Goal: Task Accomplishment & Management: Use online tool/utility

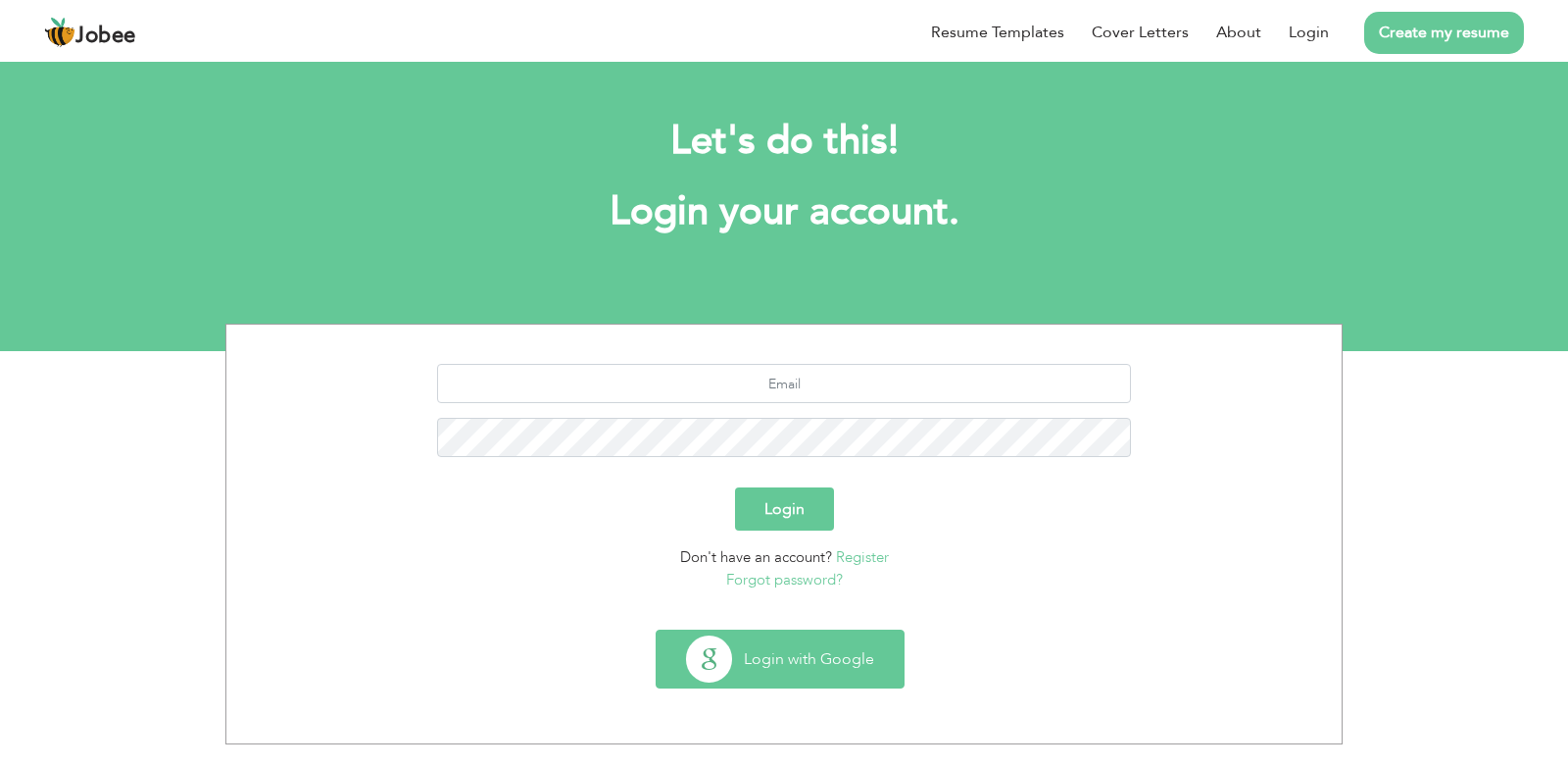
click at [760, 641] on button "Login with Google" at bounding box center [781, 659] width 247 height 57
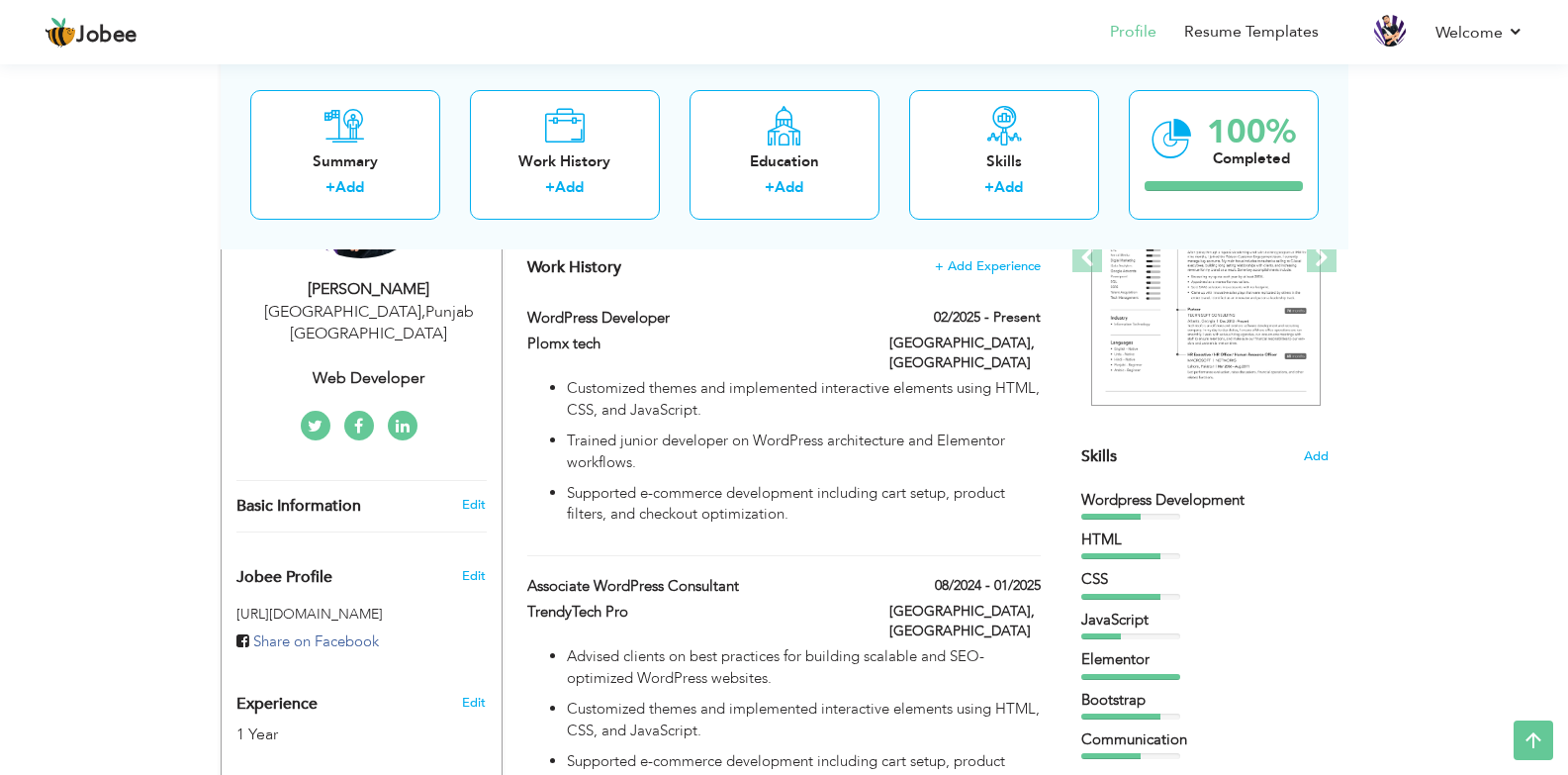
scroll to position [314, 0]
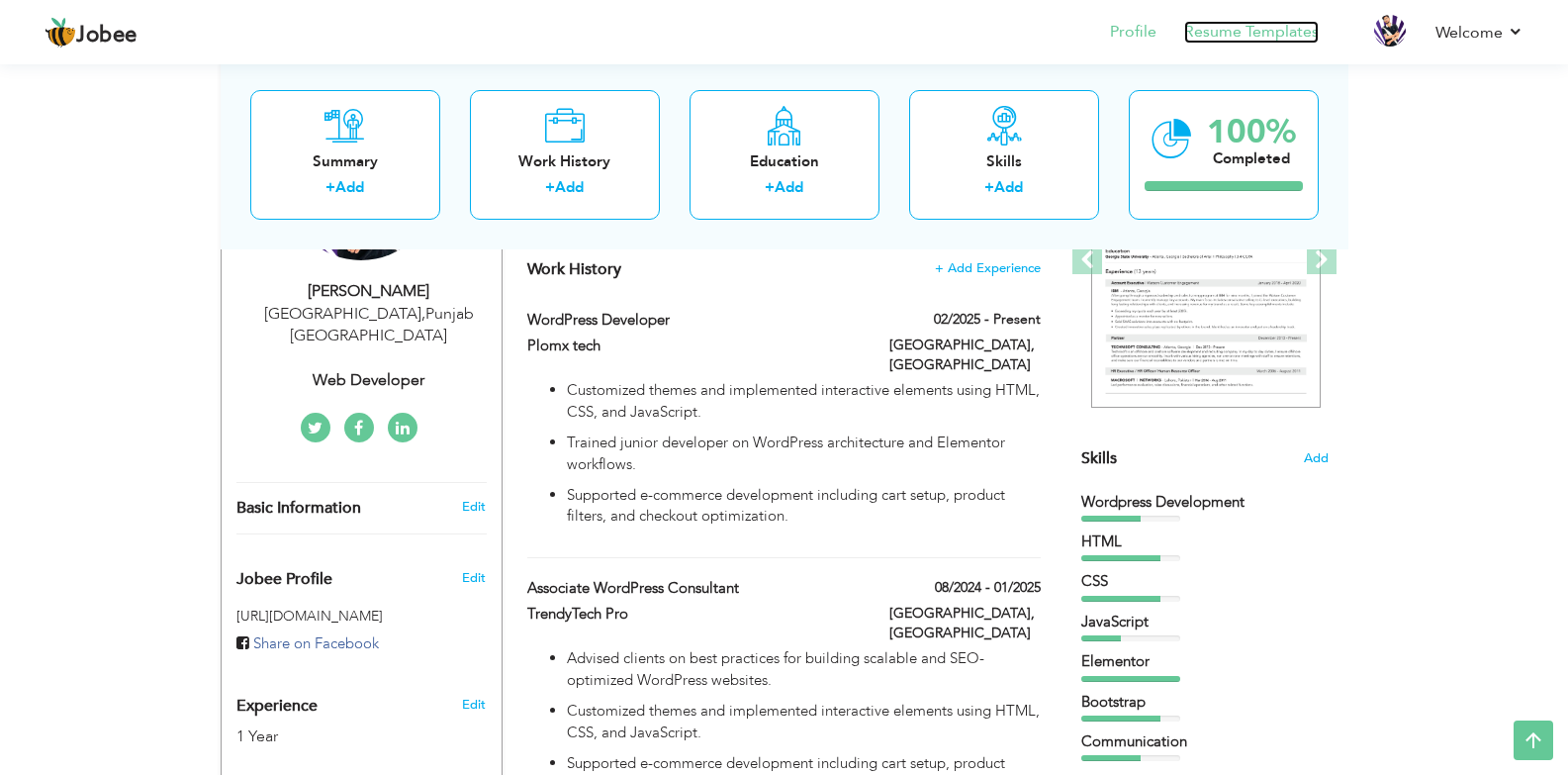
click at [1309, 30] on link "Resume Templates" at bounding box center [1251, 32] width 134 height 23
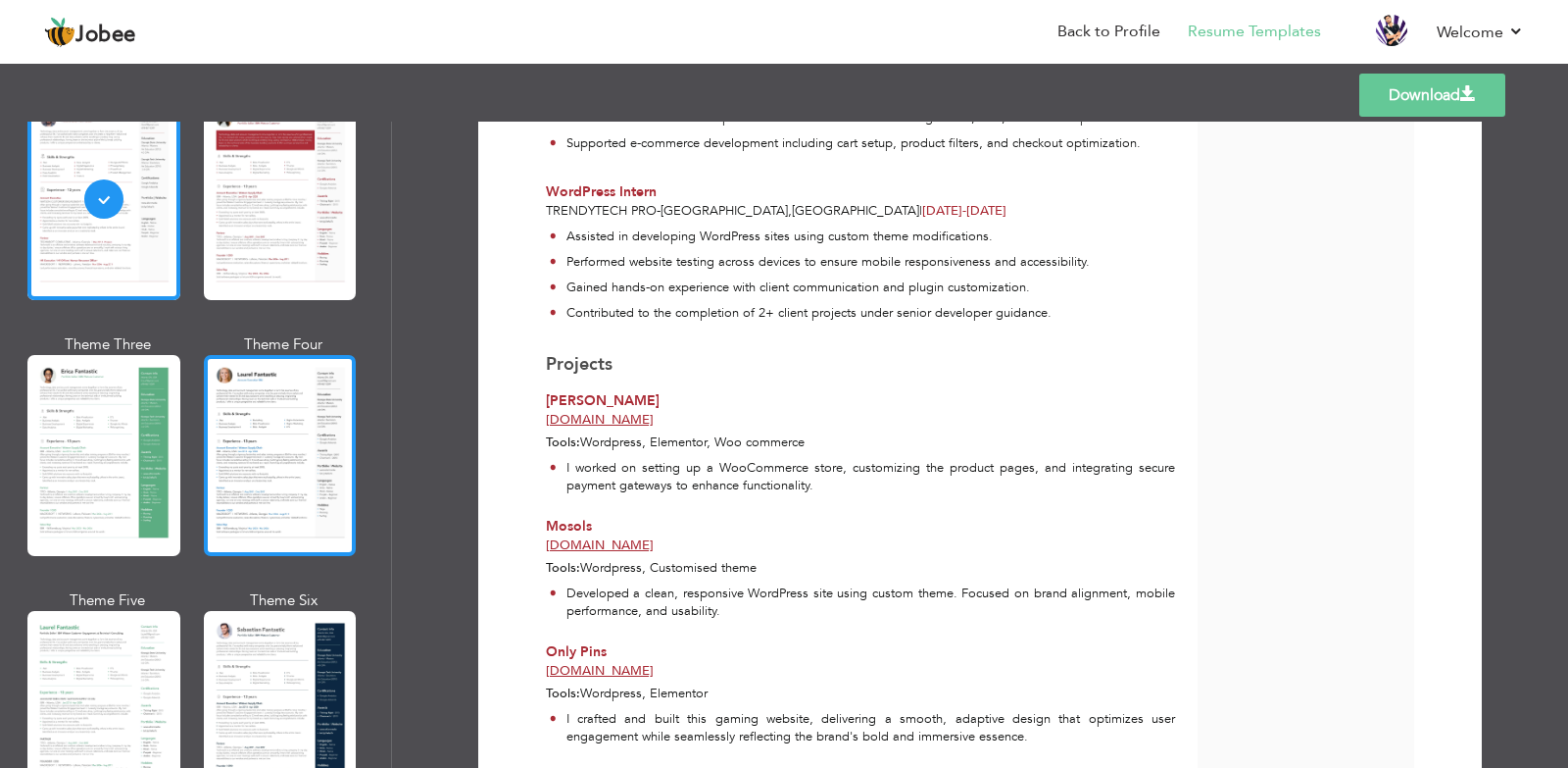
scroll to position [158, 0]
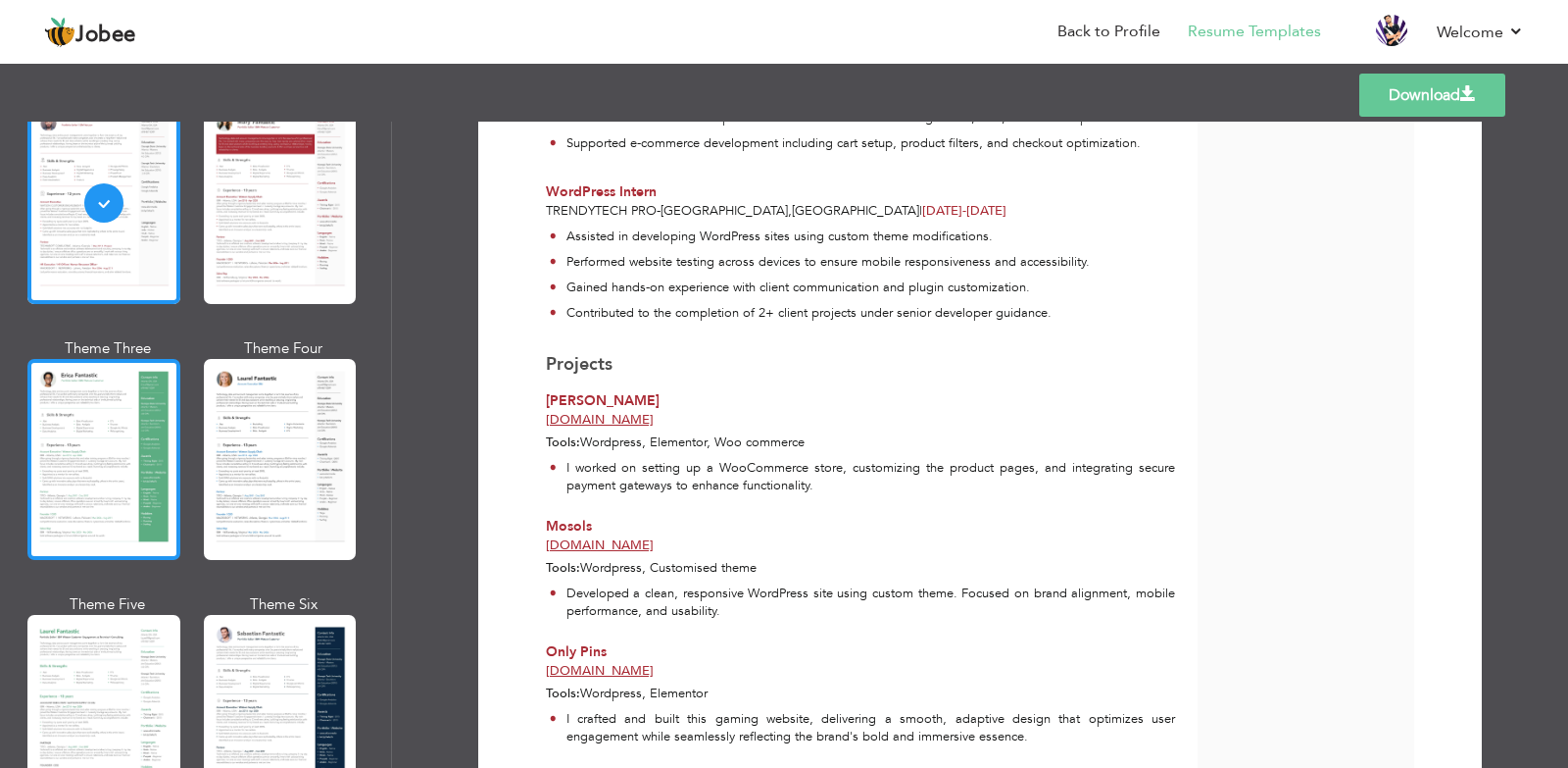
click at [77, 484] on div at bounding box center [104, 460] width 153 height 201
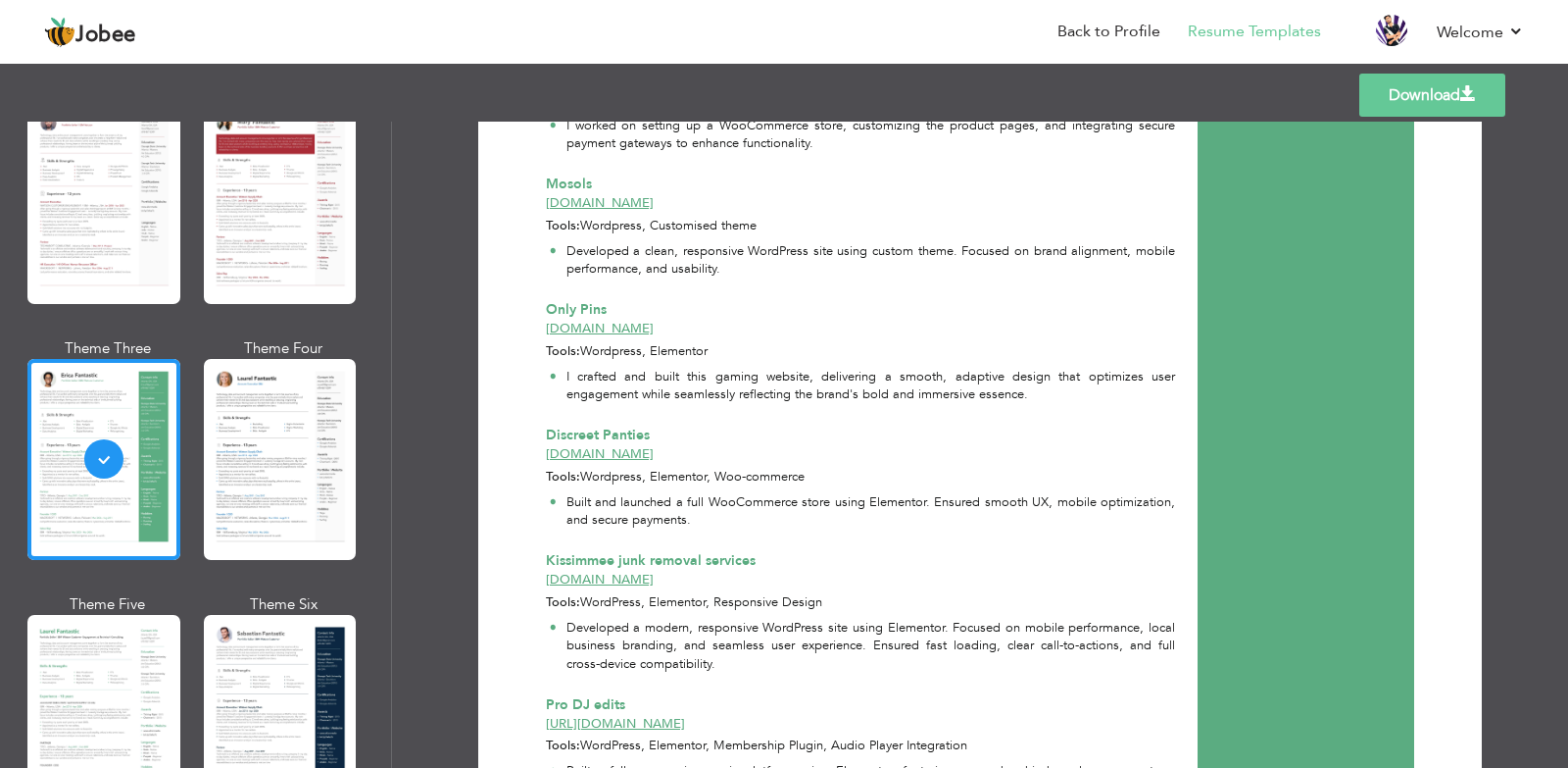
scroll to position [1177, 0]
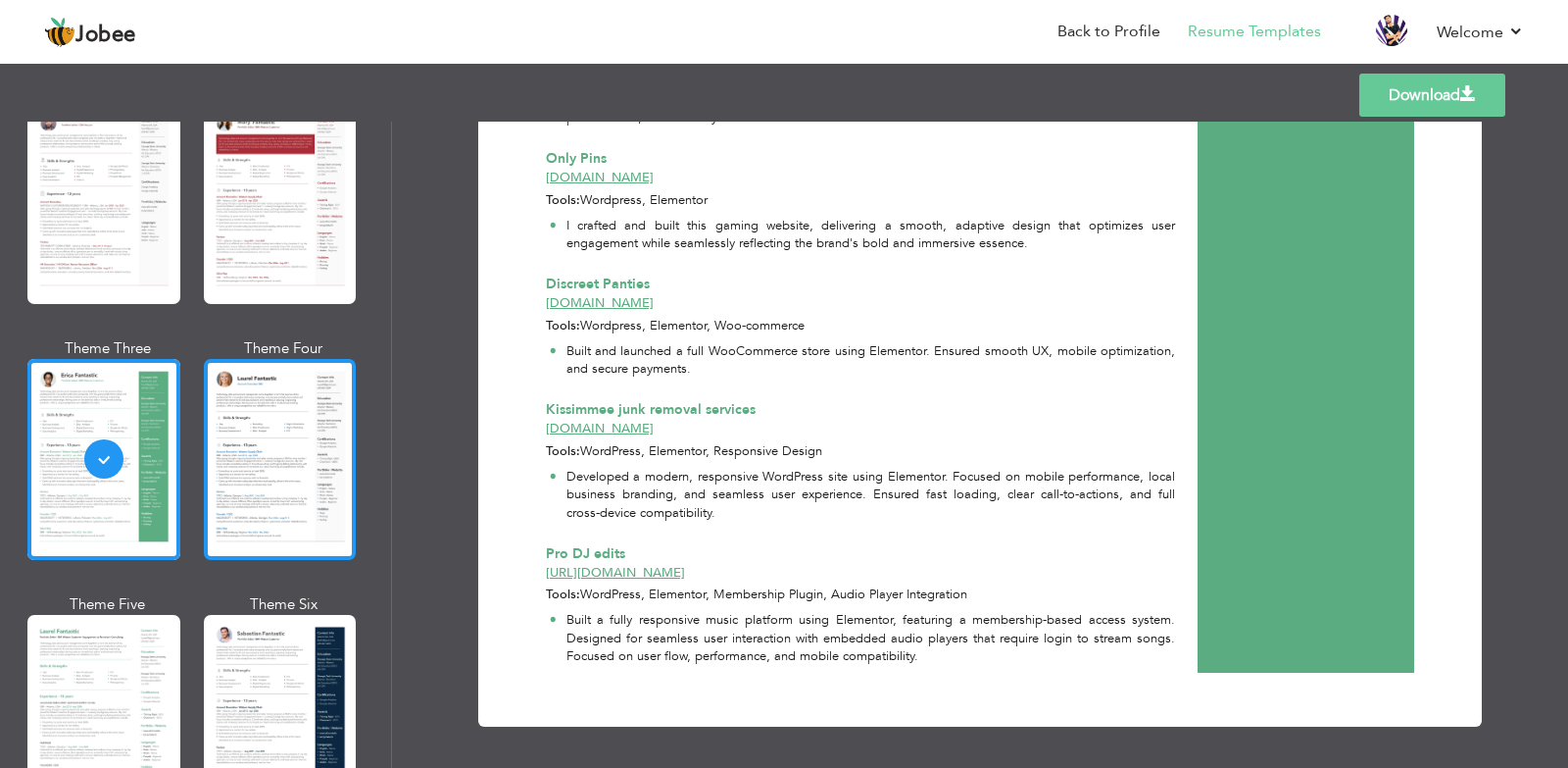
click at [242, 457] on div at bounding box center [280, 460] width 153 height 201
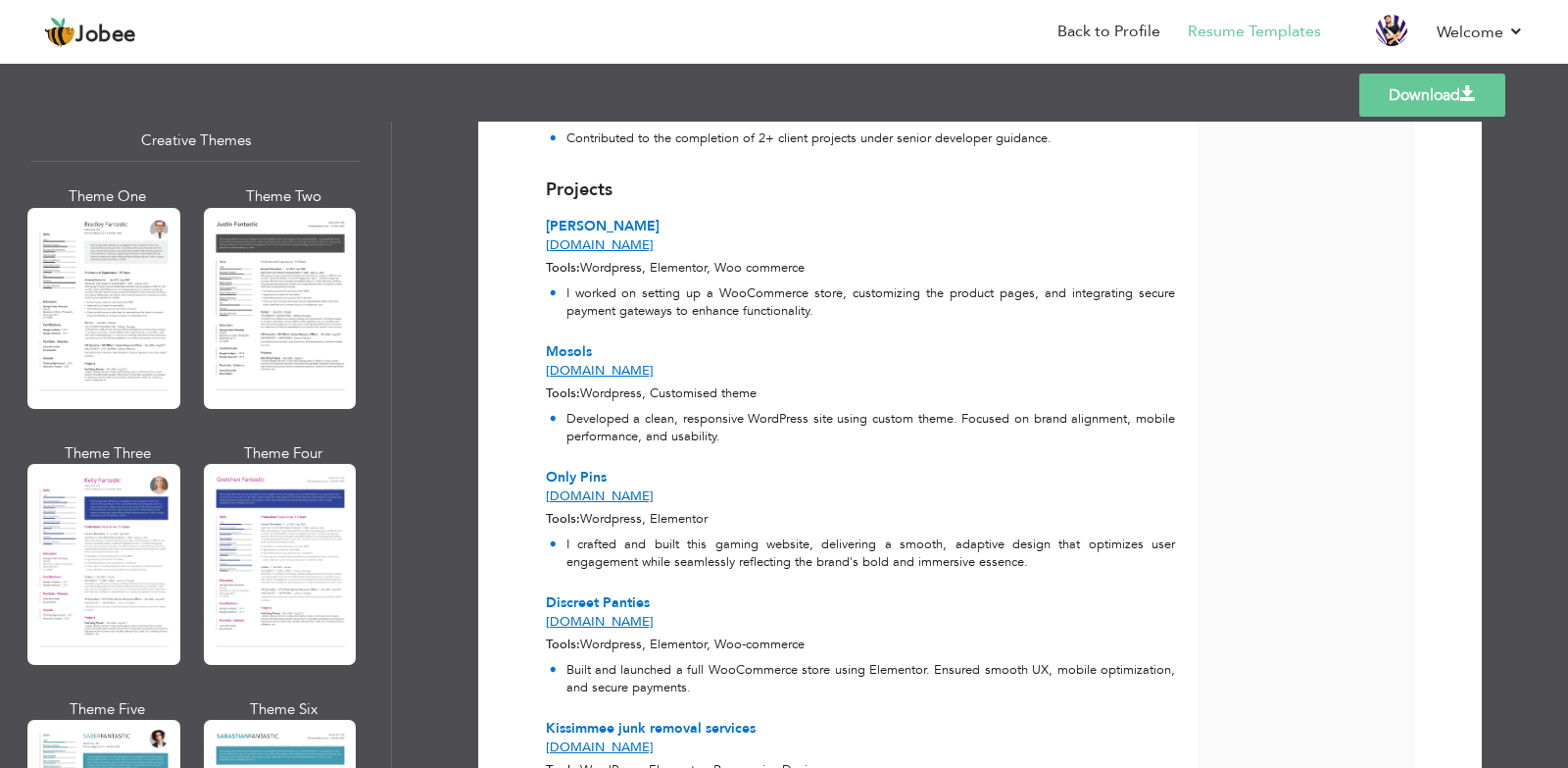
scroll to position [2386, 0]
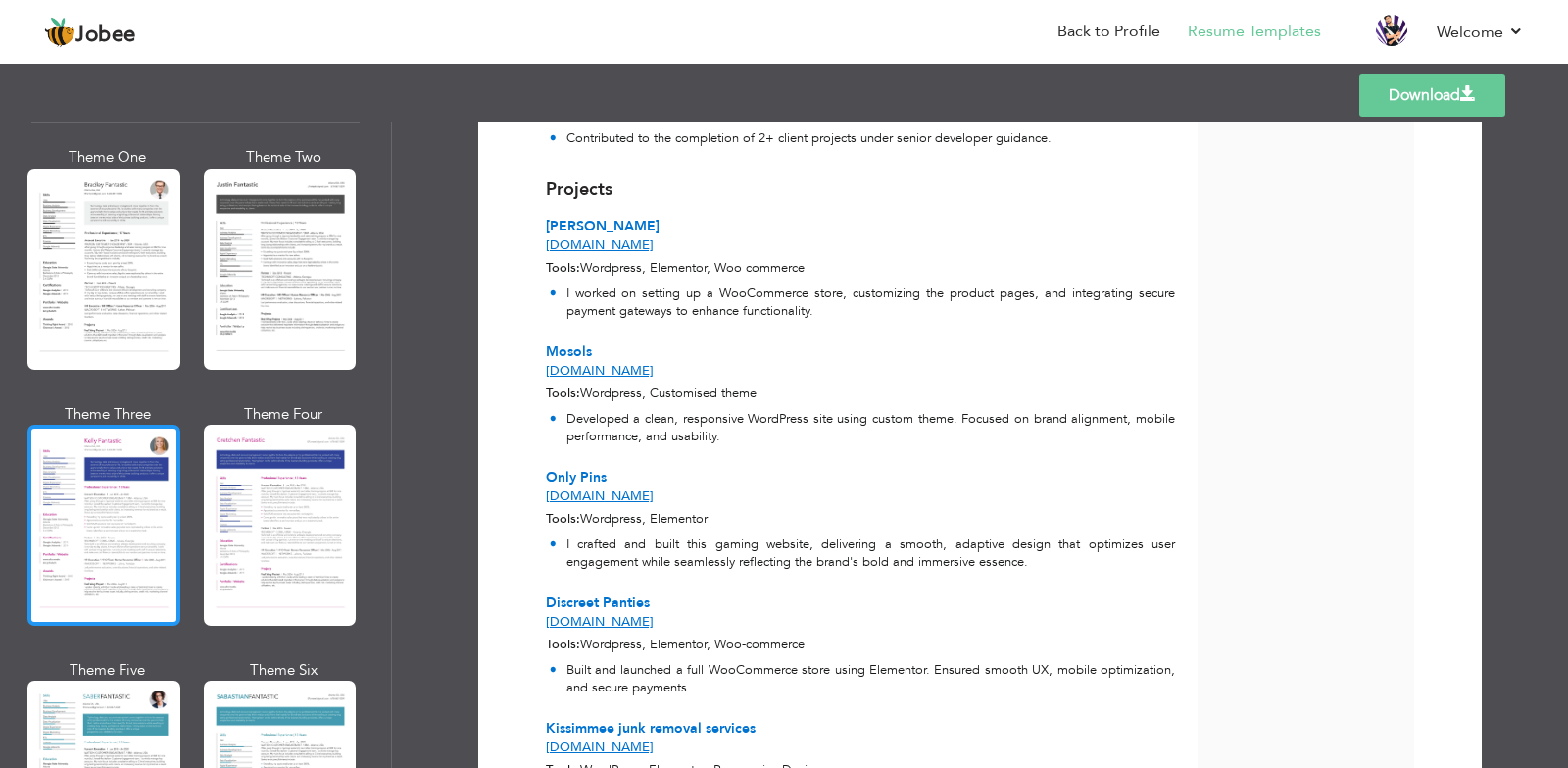
click at [114, 511] on div at bounding box center [104, 525] width 153 height 201
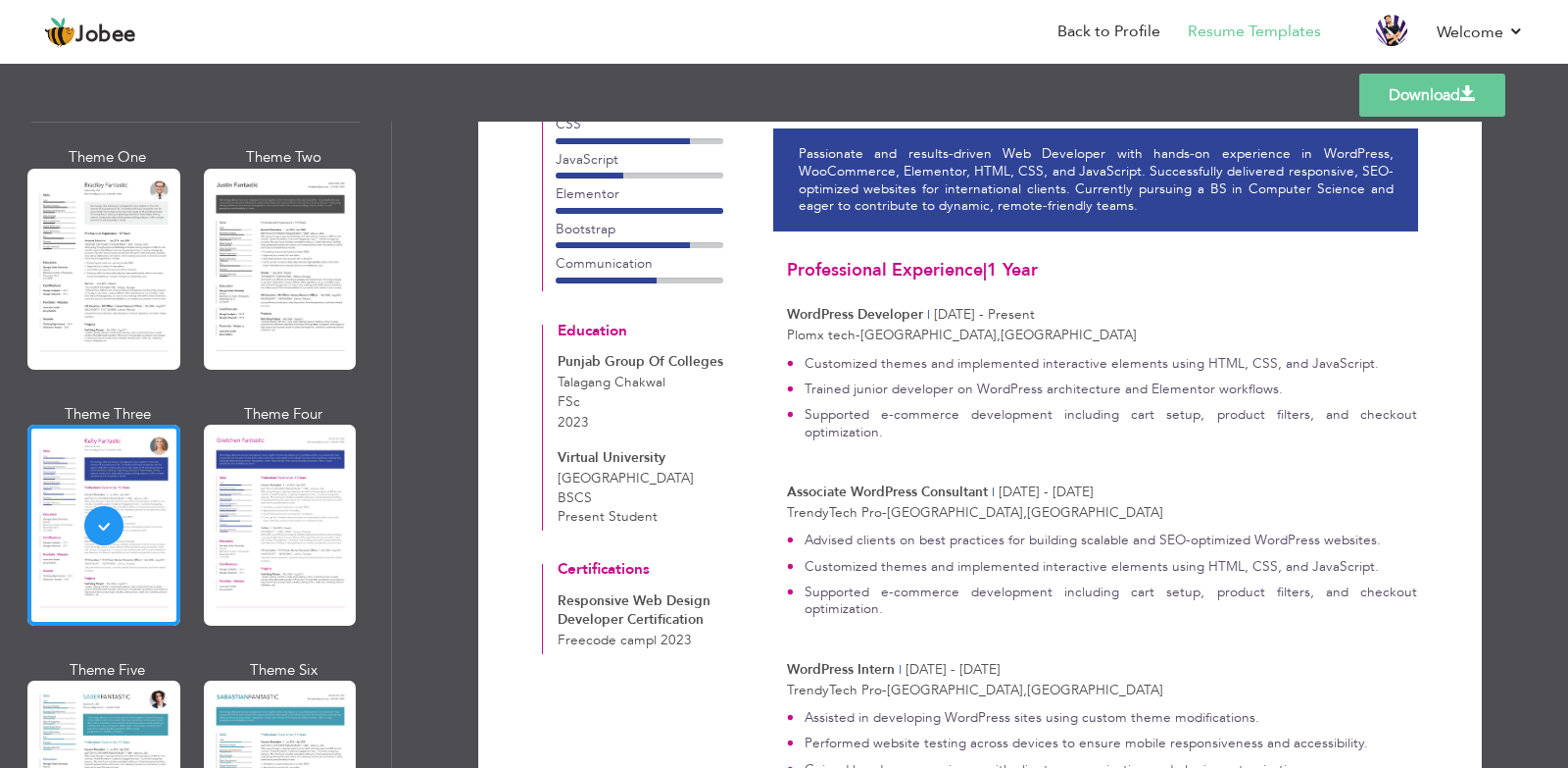
scroll to position [0, 0]
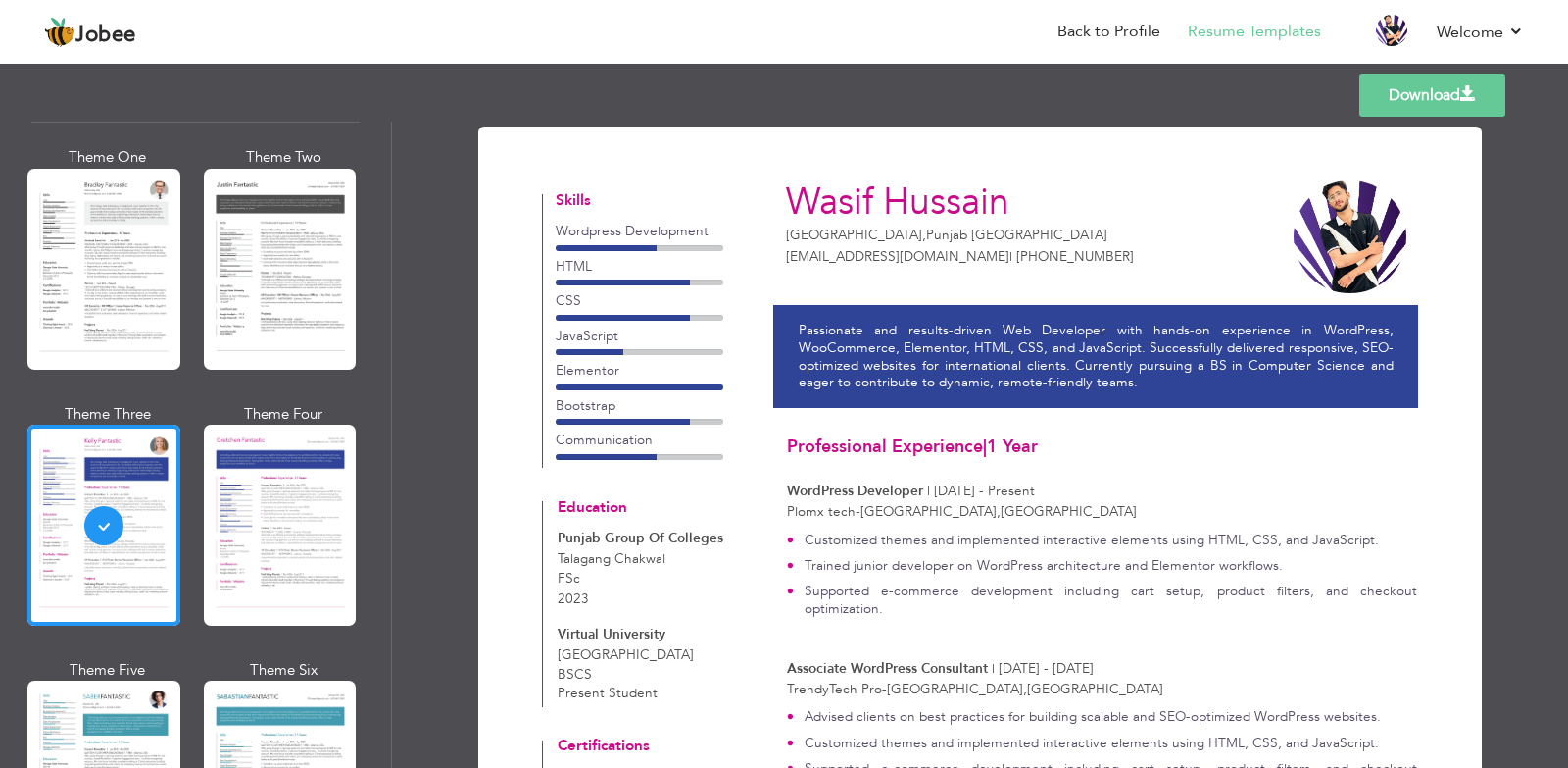
click at [1464, 86] on span at bounding box center [1468, 94] width 16 height 16
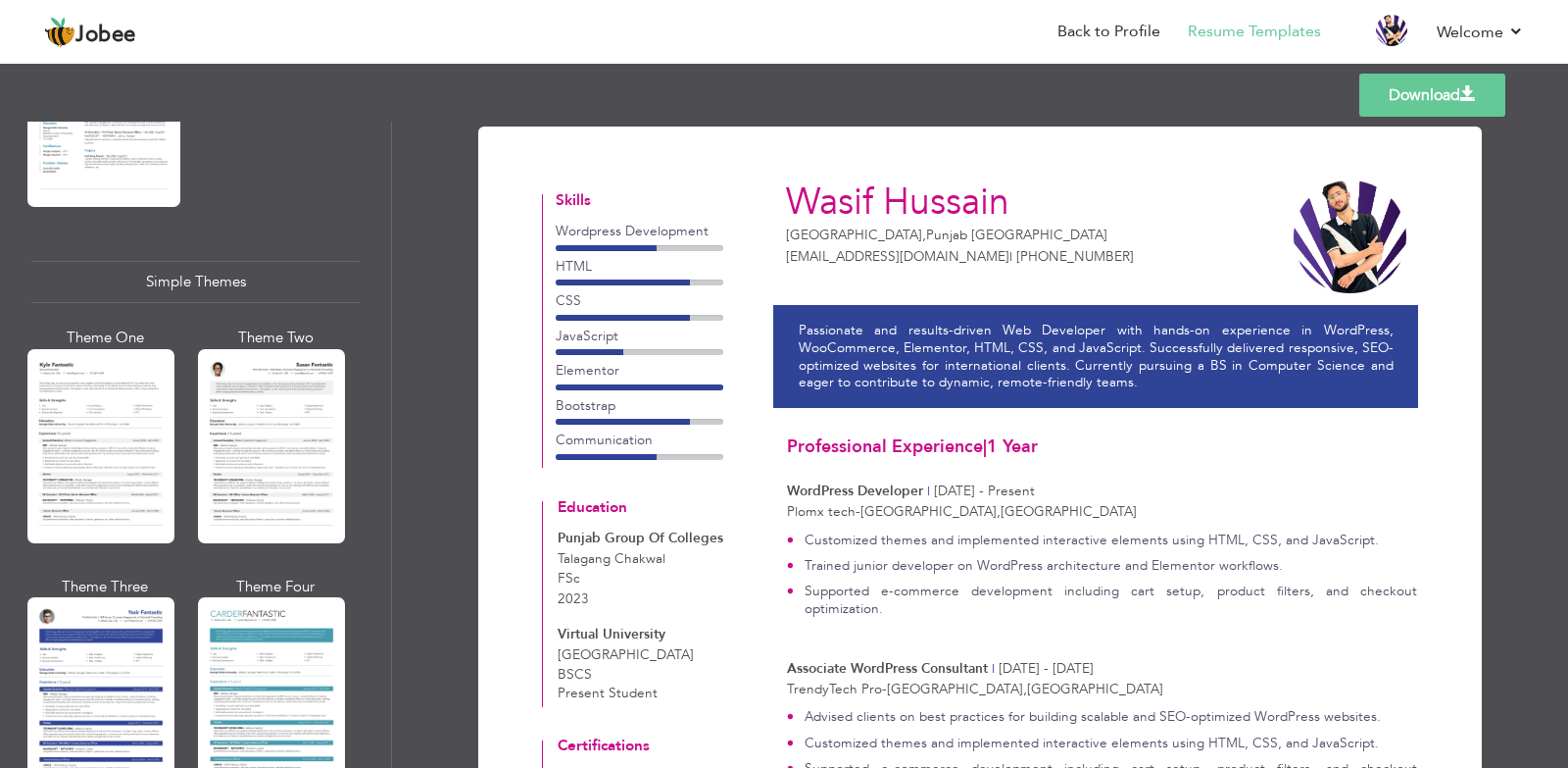
scroll to position [3351, 0]
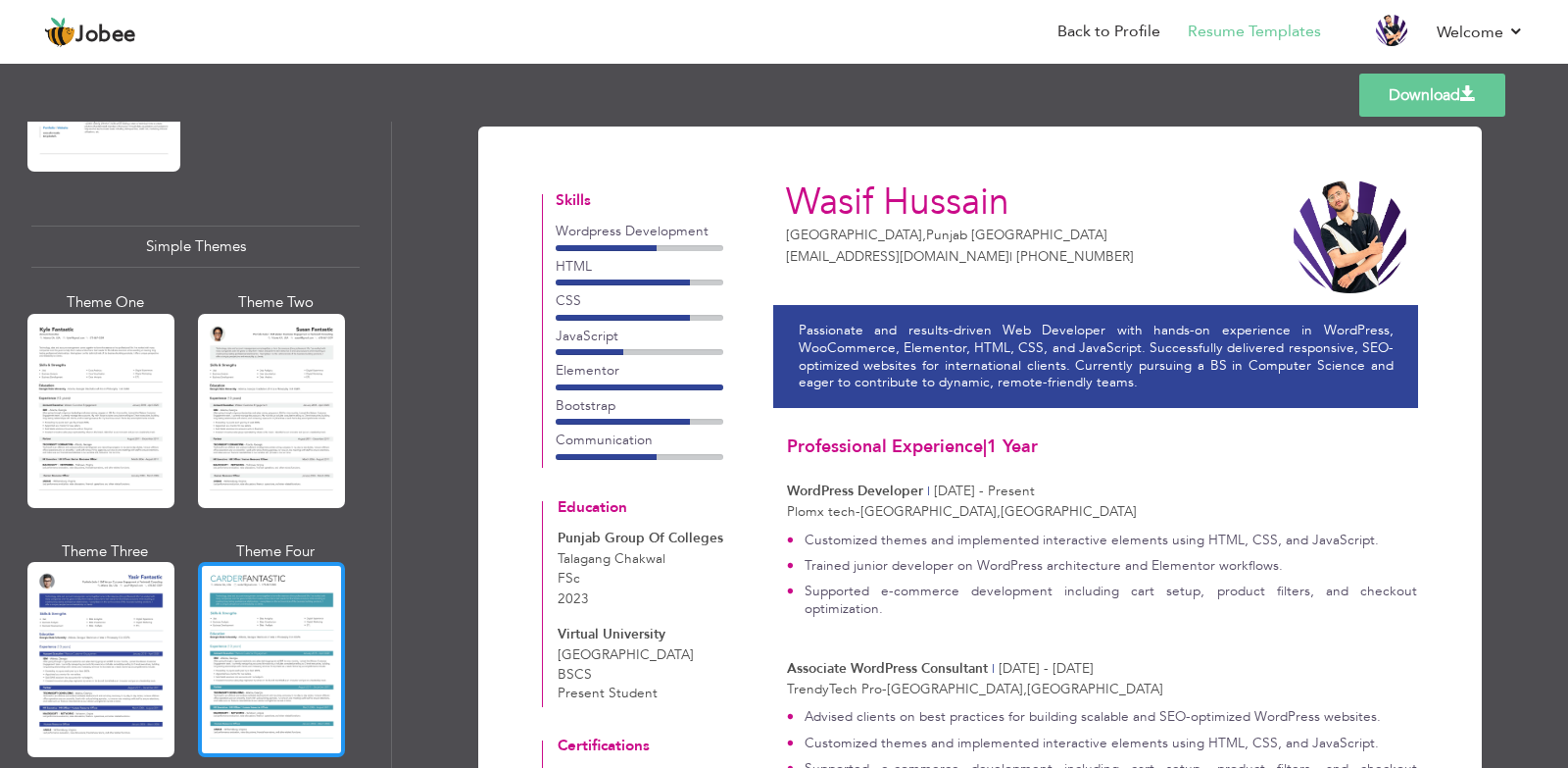
click at [242, 650] on div at bounding box center [271, 658] width 147 height 194
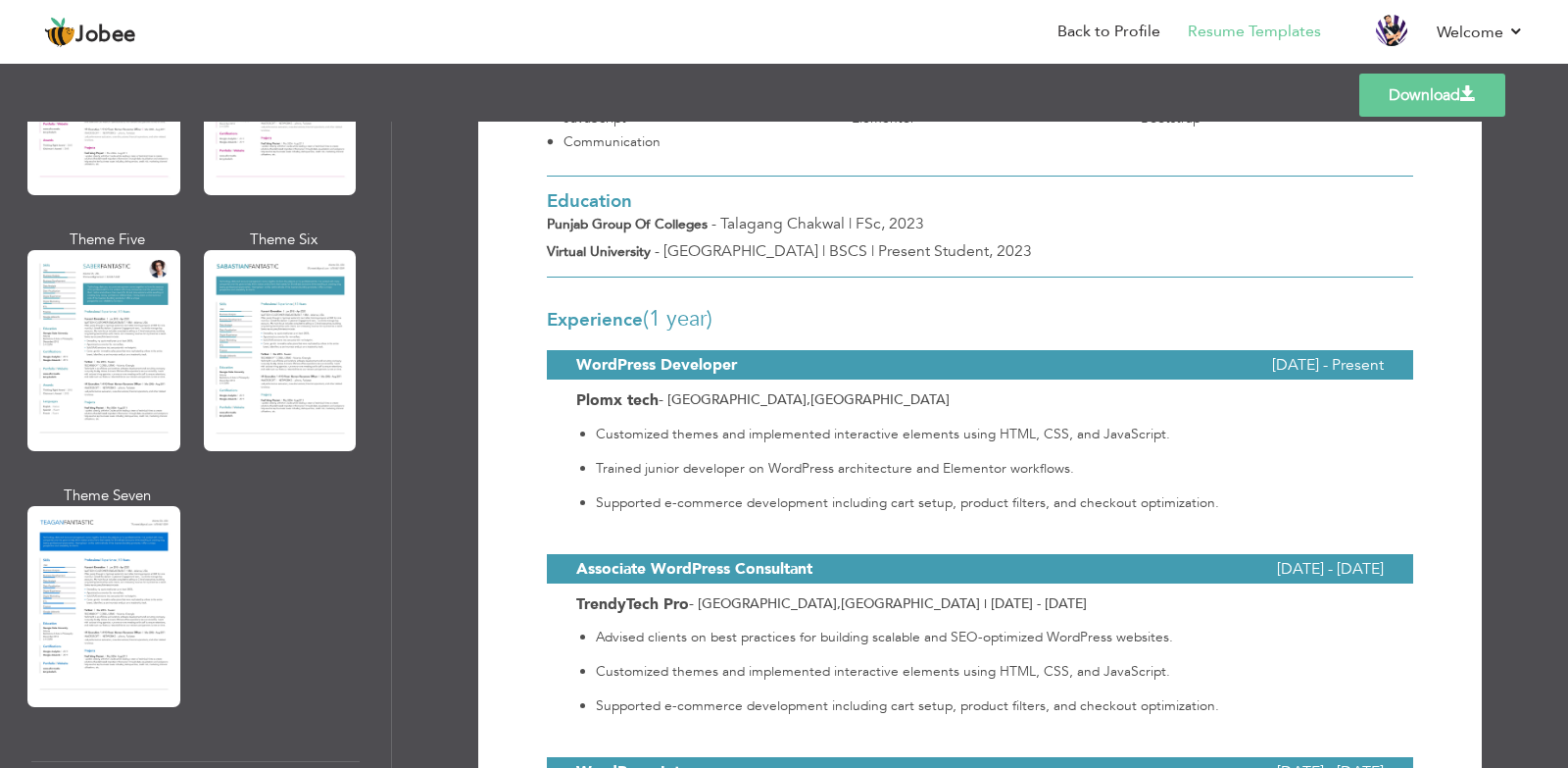
scroll to position [2812, 0]
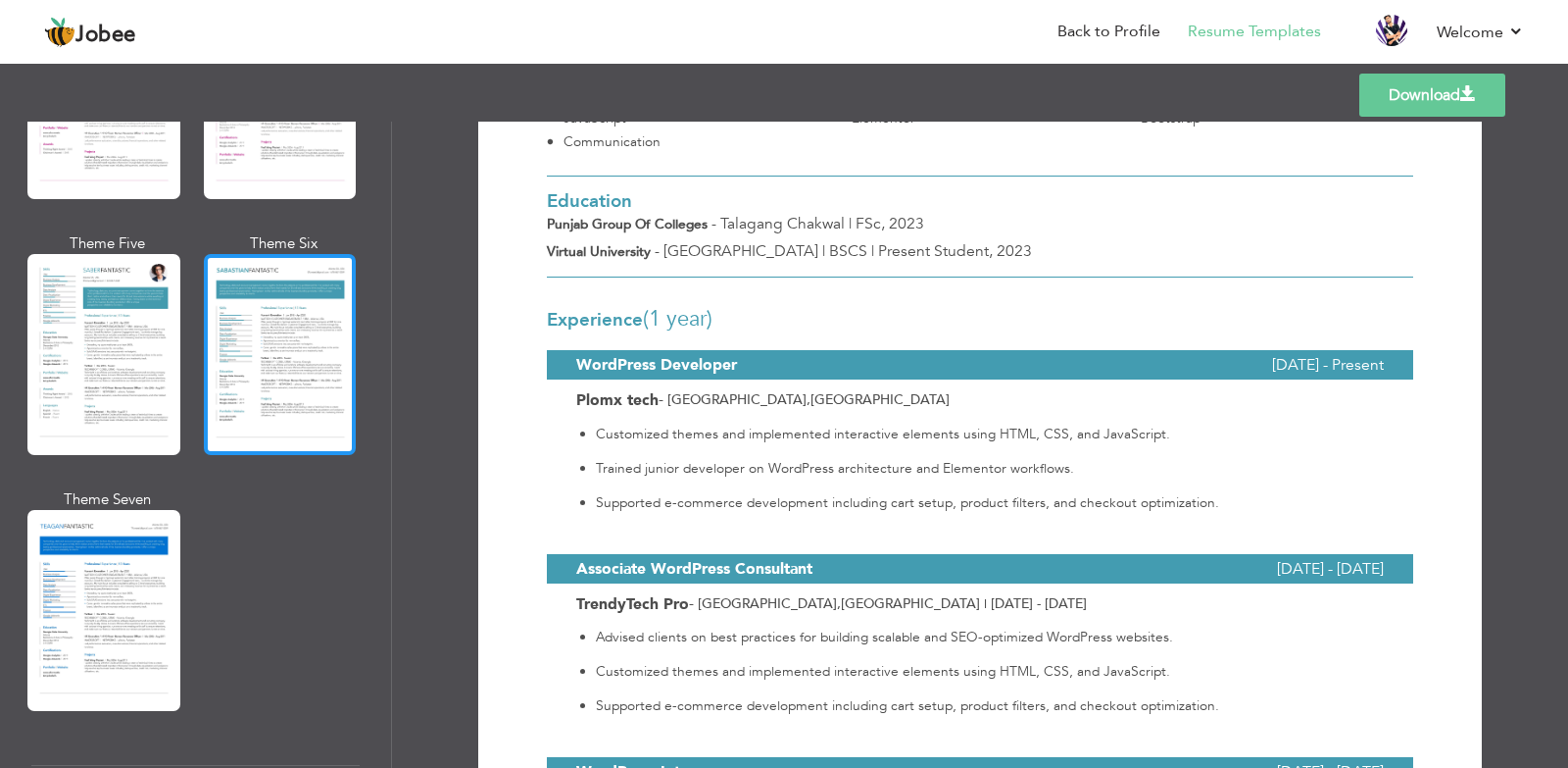
click at [282, 339] on div at bounding box center [280, 354] width 153 height 201
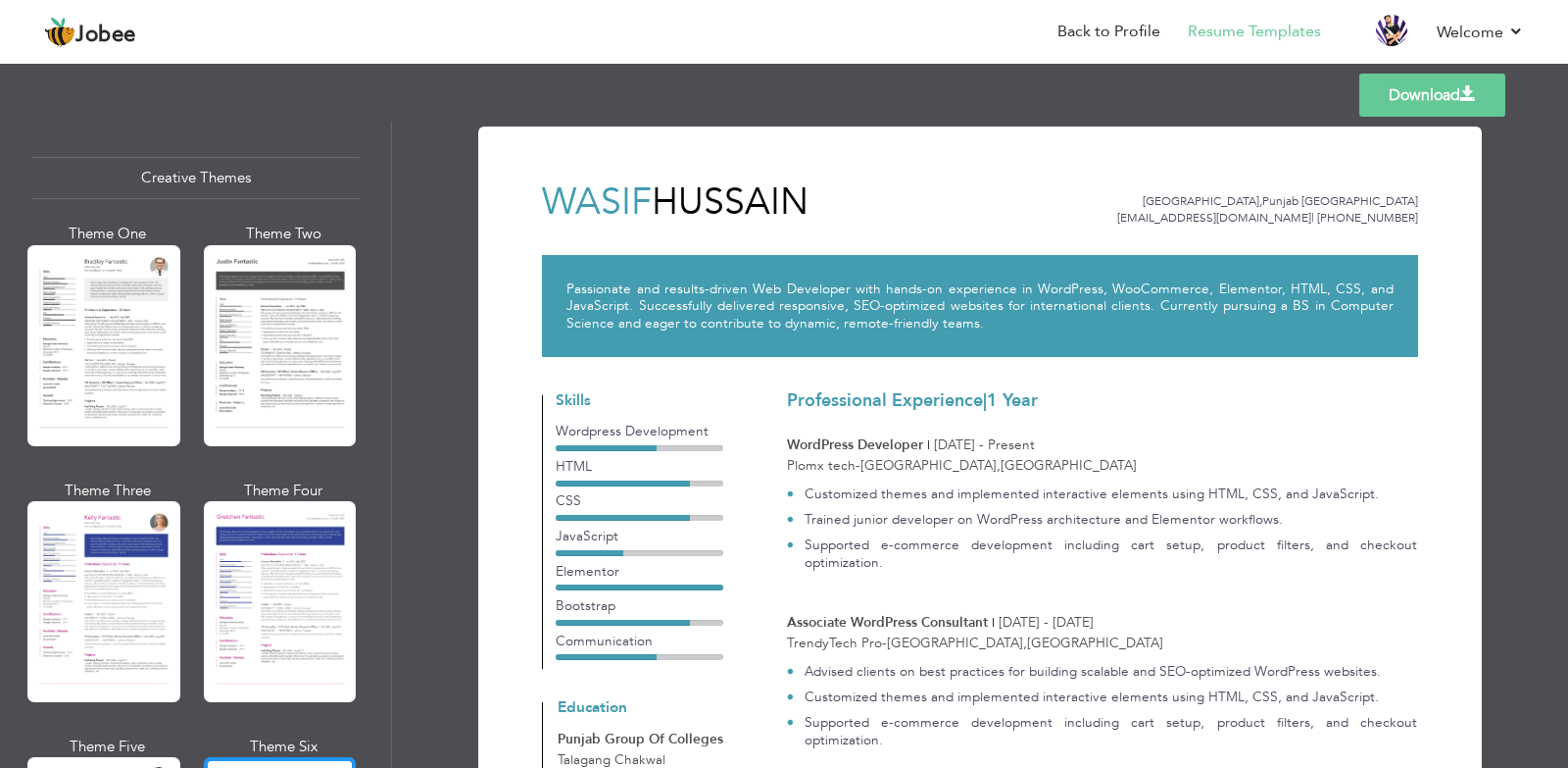
scroll to position [2325, 0]
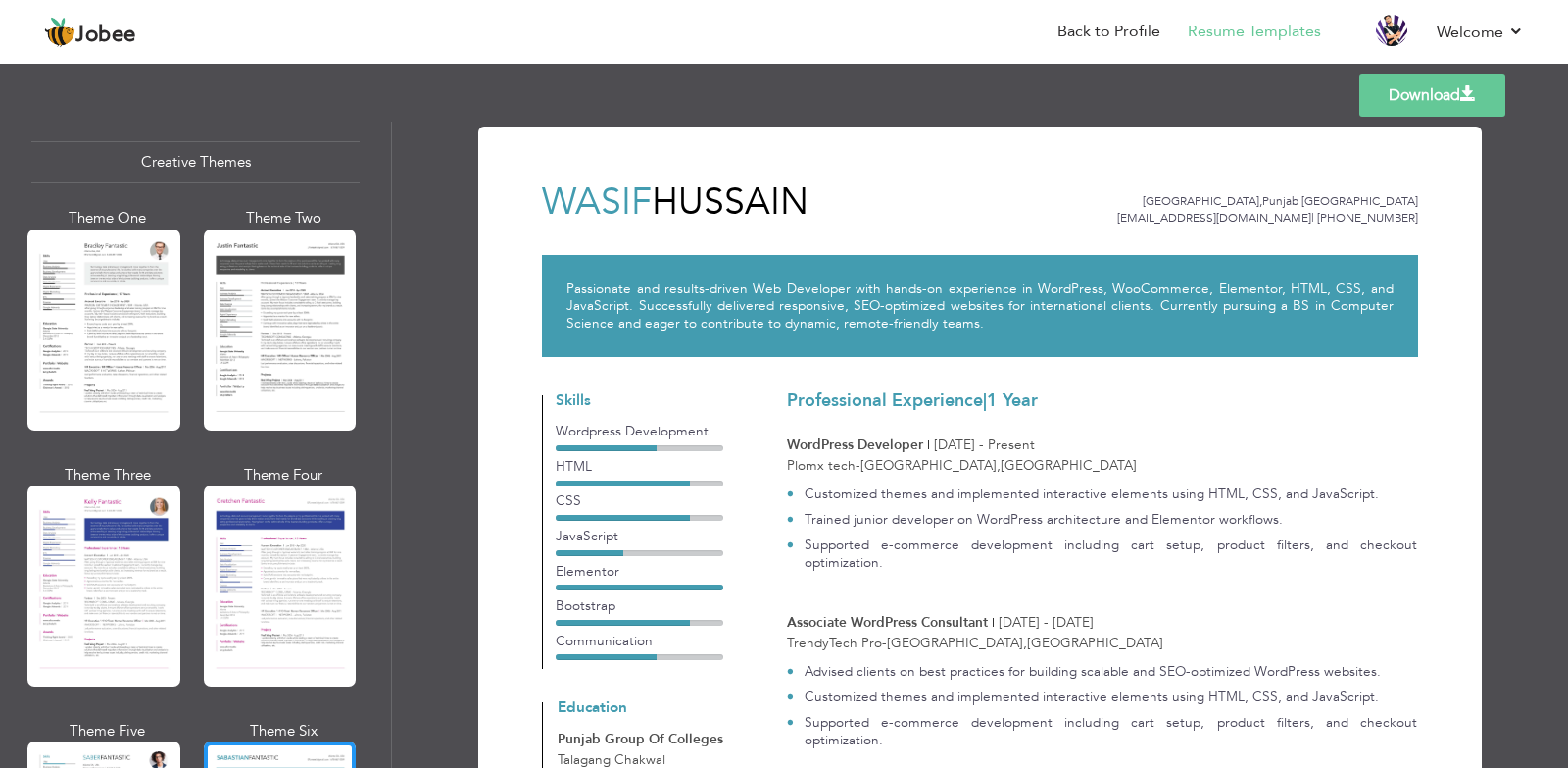
click at [131, 322] on div at bounding box center [104, 330] width 153 height 201
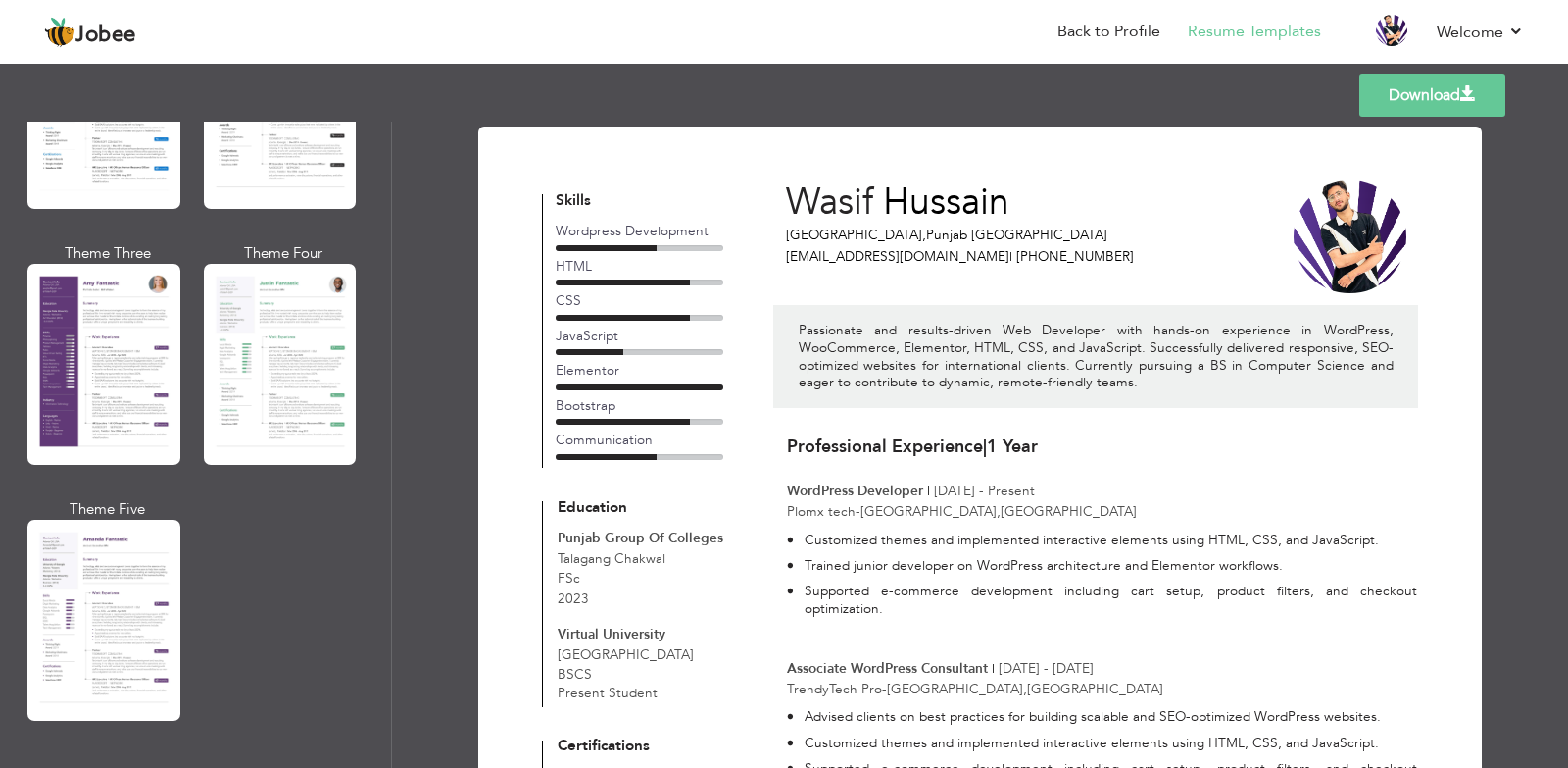
scroll to position [1688, 0]
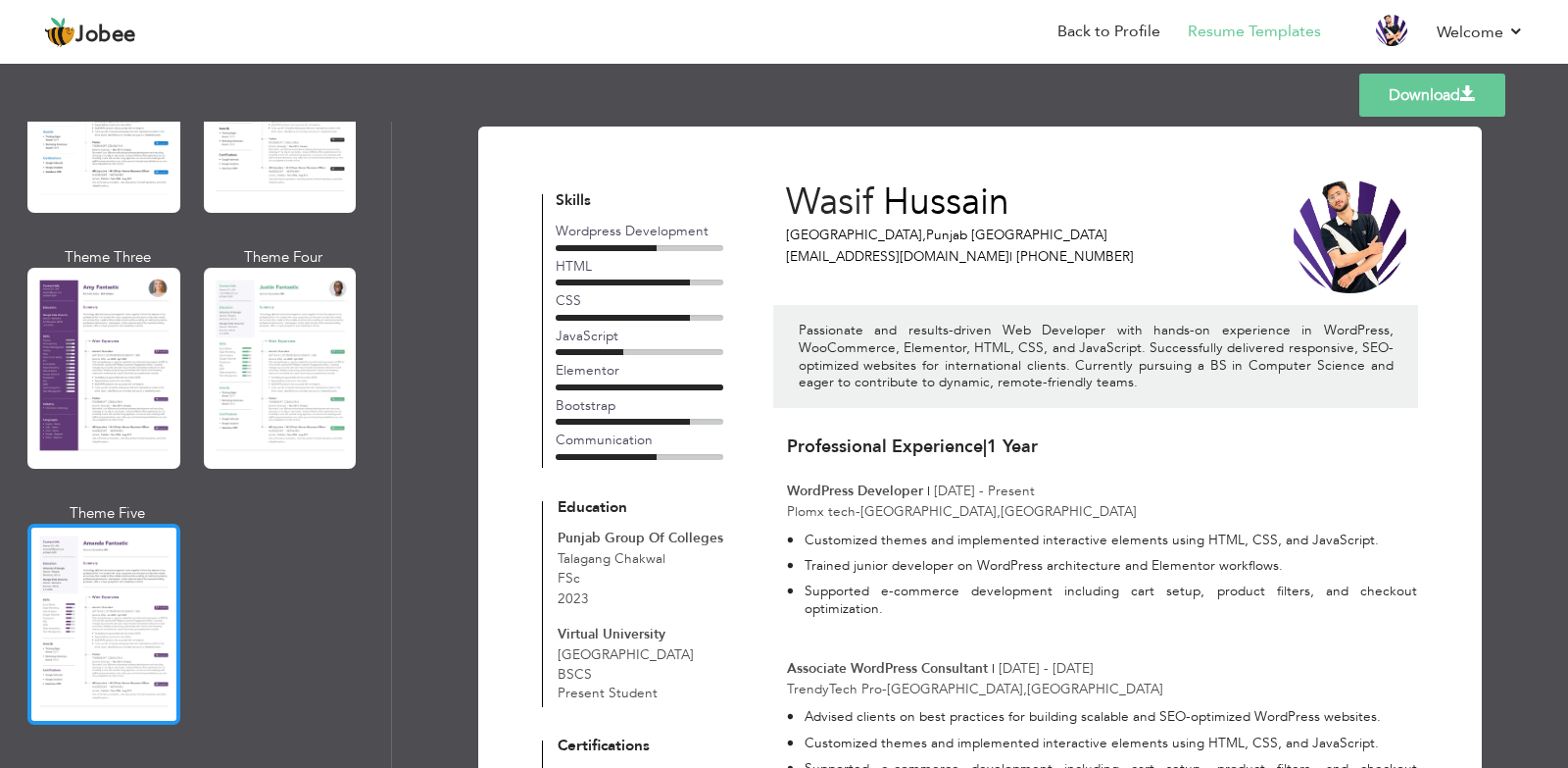
click at [87, 601] on div at bounding box center [104, 624] width 153 height 201
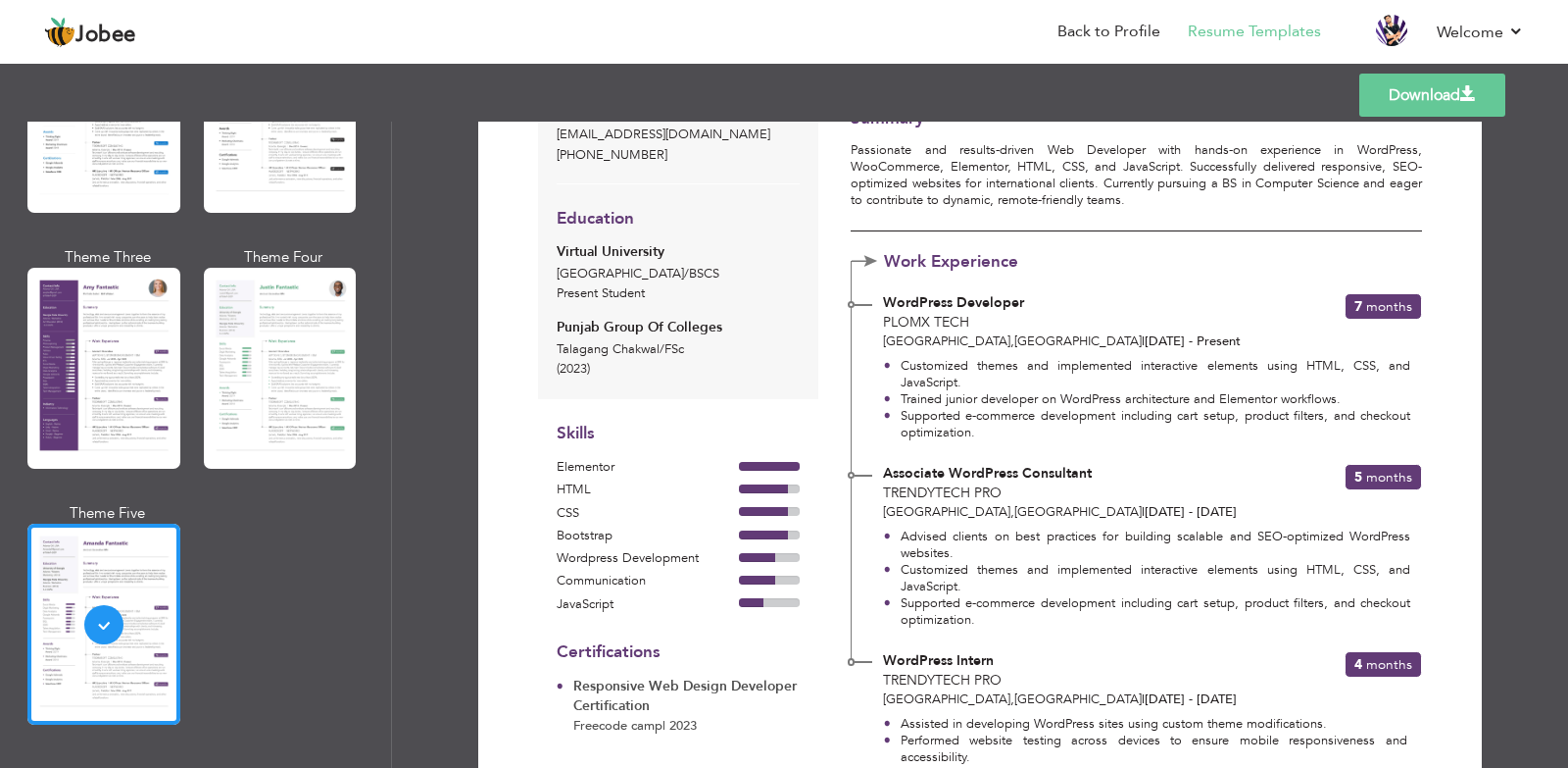
scroll to position [191, 0]
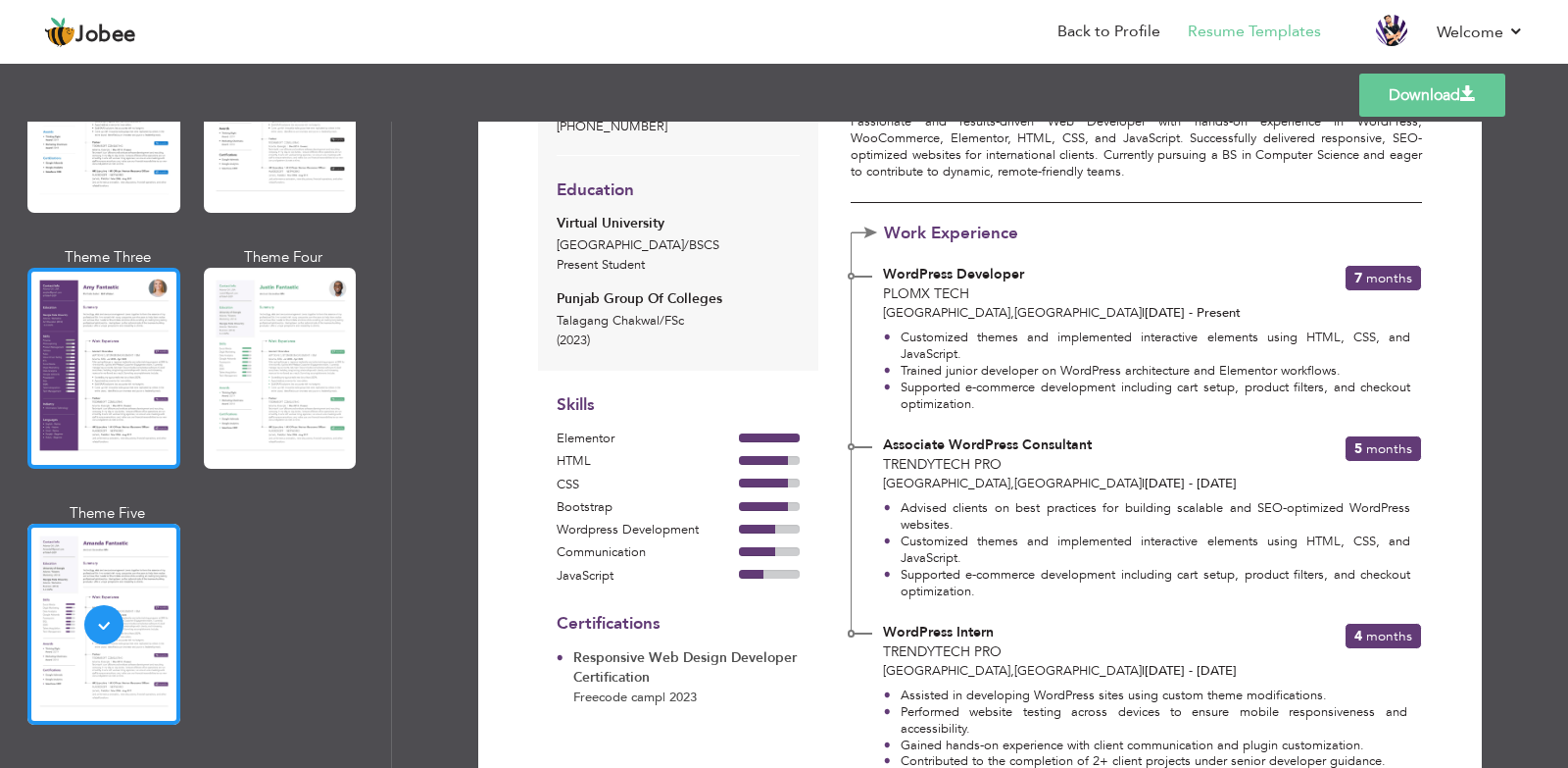
click at [139, 411] on div at bounding box center [104, 368] width 153 height 201
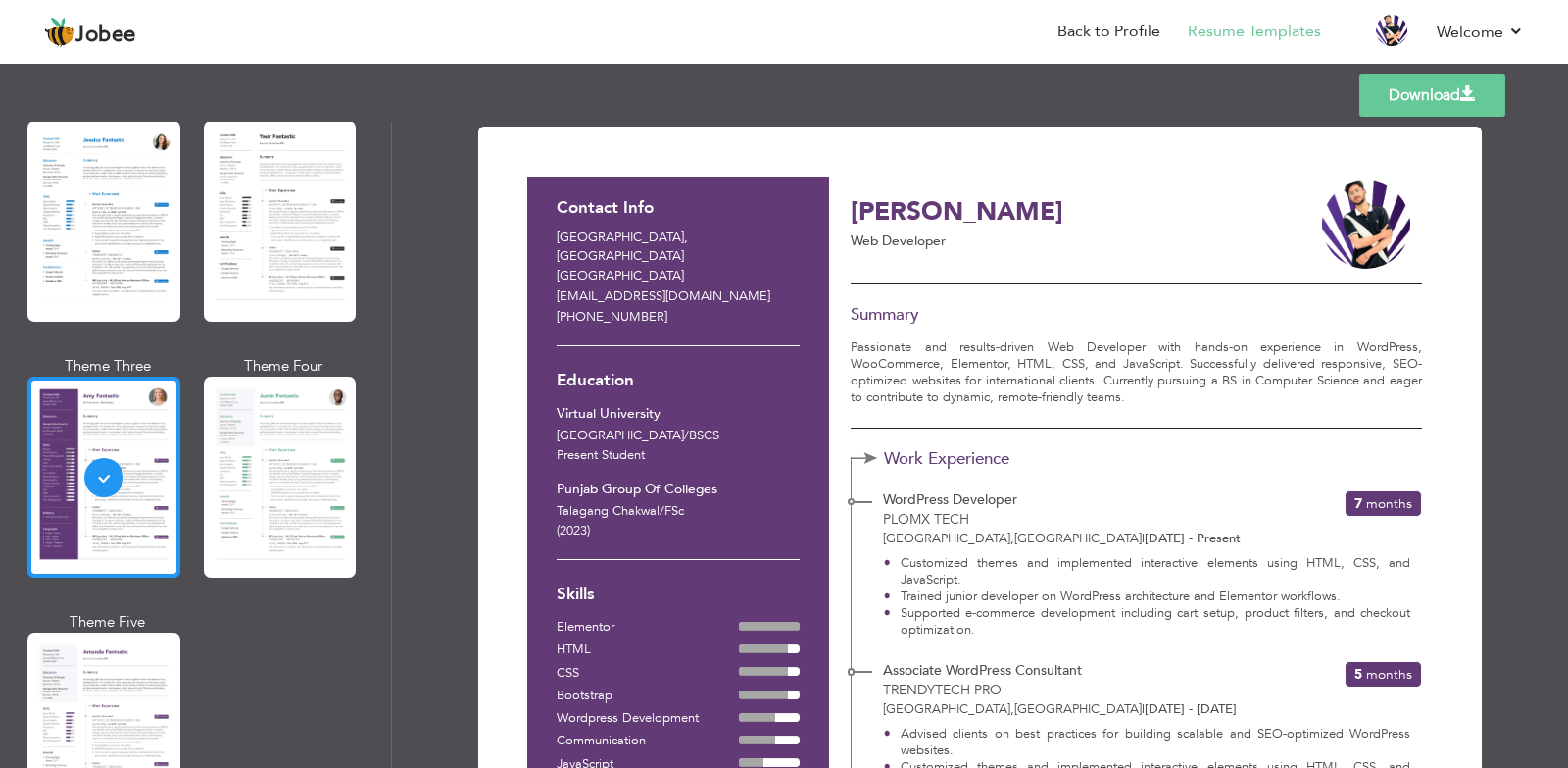
scroll to position [1530, 0]
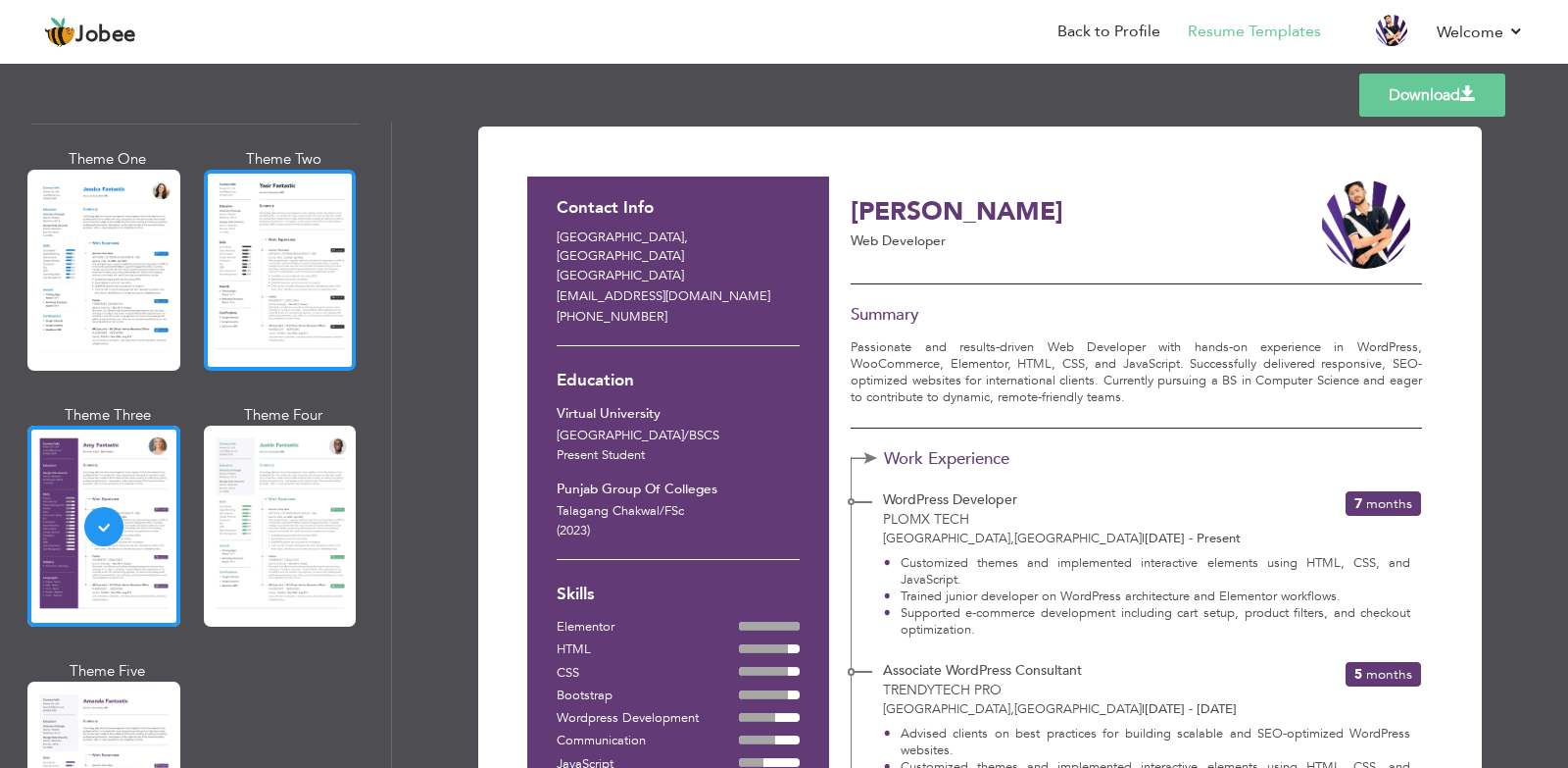
click at [247, 293] on div at bounding box center [280, 270] width 153 height 201
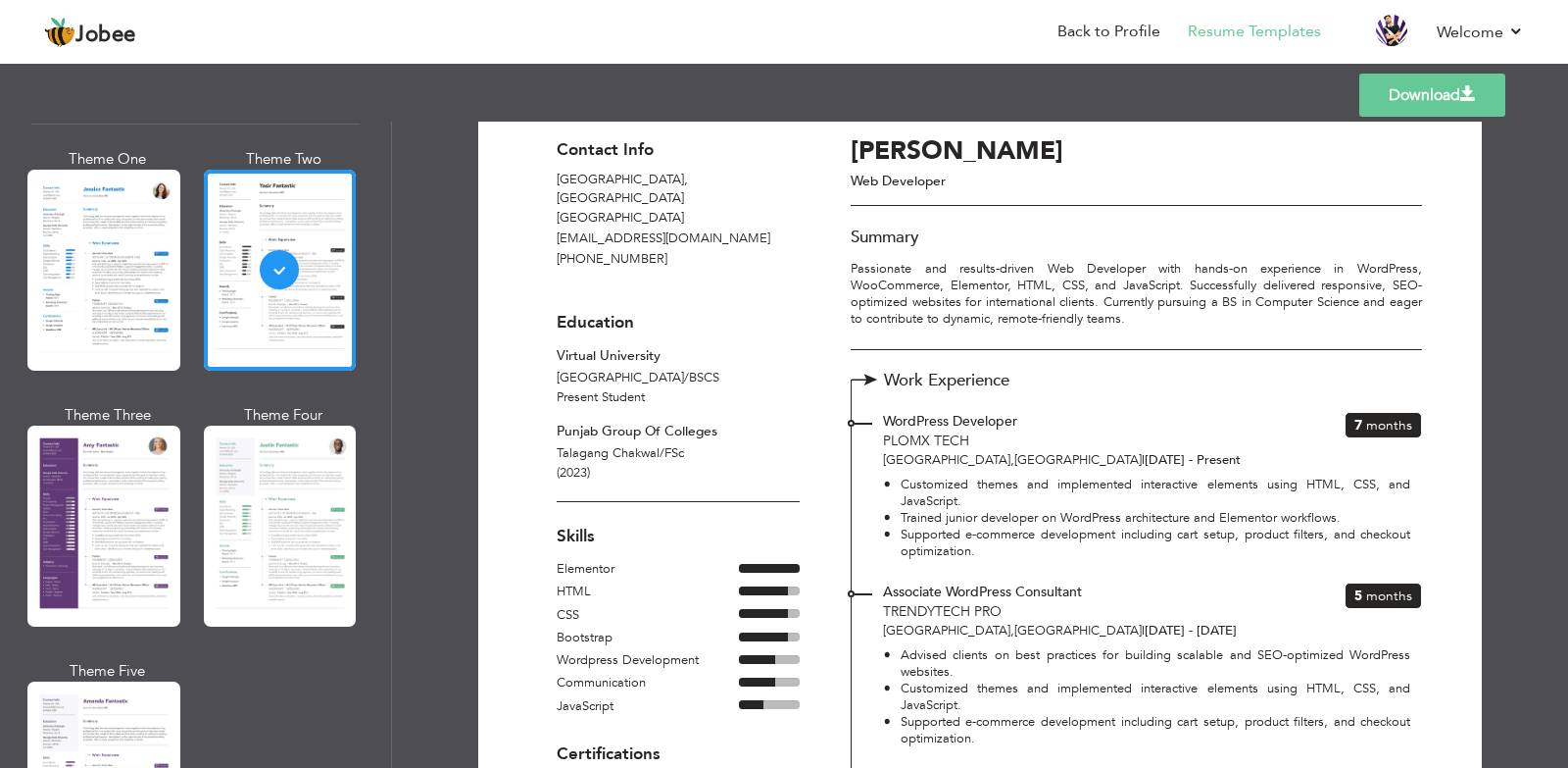
scroll to position [0, 0]
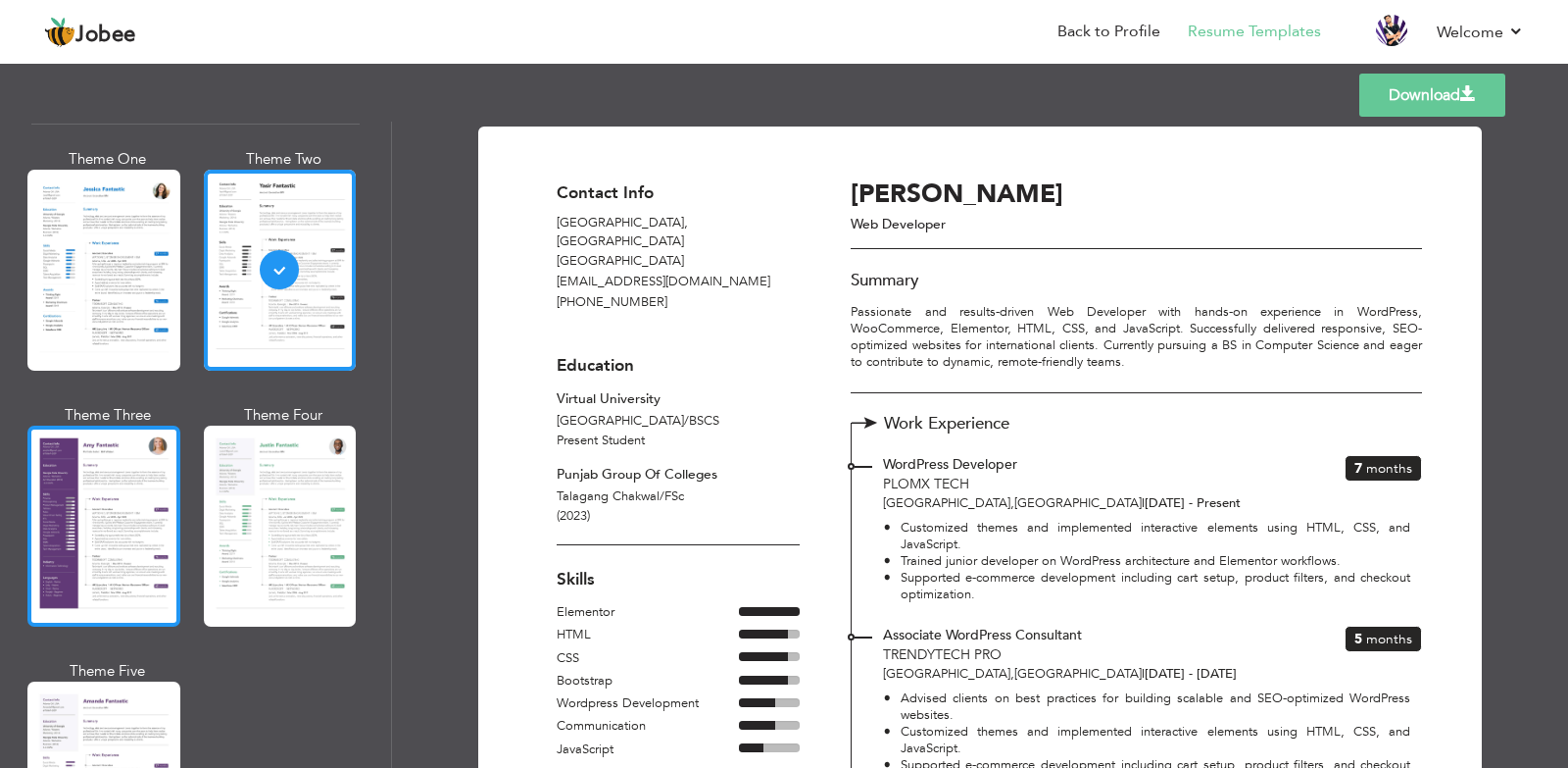
click at [98, 506] on div at bounding box center [104, 526] width 153 height 201
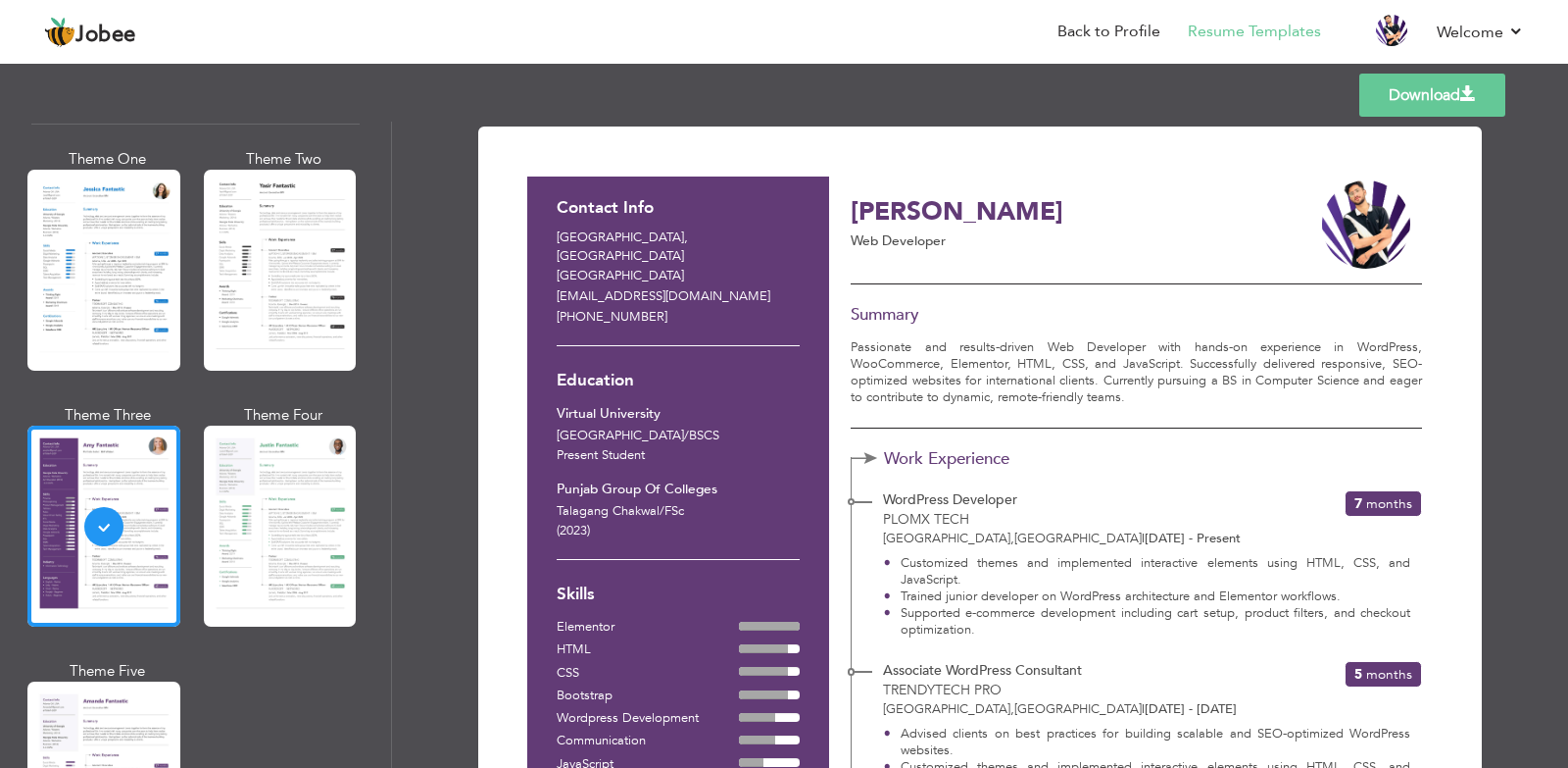
click at [1418, 101] on link "Download" at bounding box center [1433, 95] width 146 height 43
